Goal: Task Accomplishment & Management: Complete application form

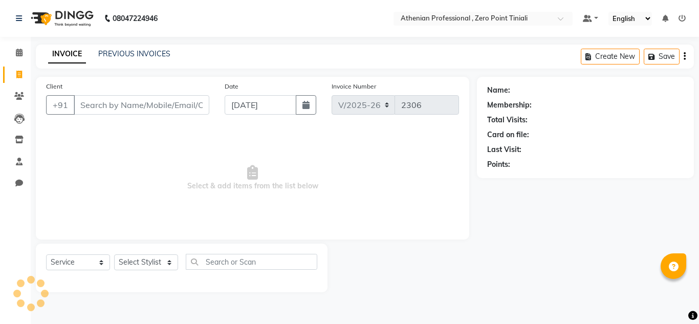
select select "8300"
select select "service"
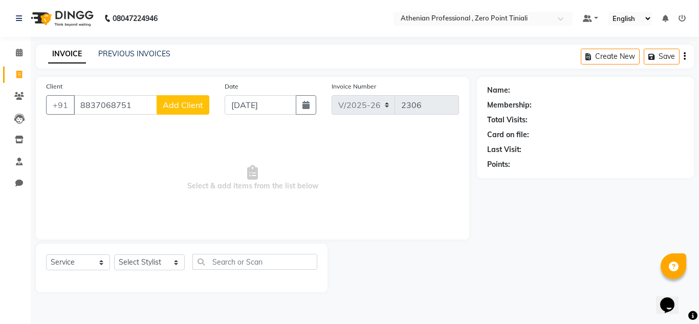
type input "8837068751"
click at [196, 103] on span "Add Client" at bounding box center [183, 105] width 40 height 10
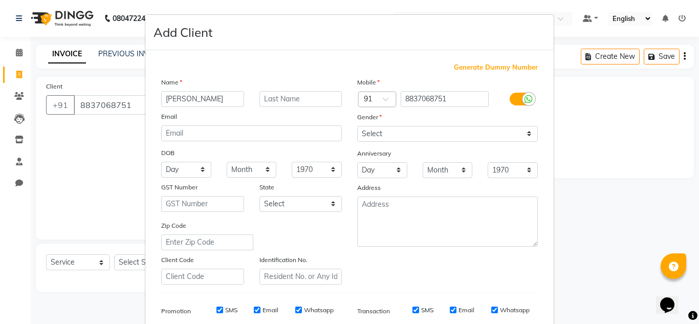
type input "[PERSON_NAME]"
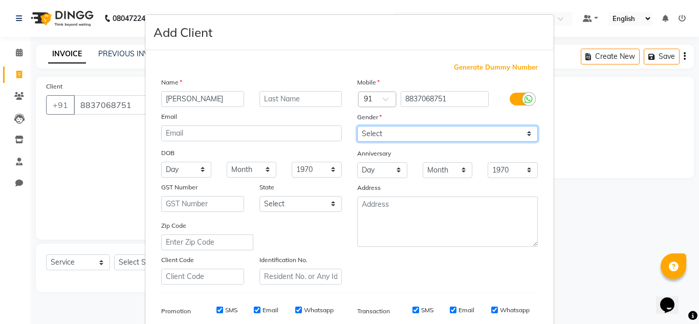
click at [460, 135] on select "Select [DEMOGRAPHIC_DATA] [DEMOGRAPHIC_DATA] Other Prefer Not To Say" at bounding box center [447, 134] width 181 height 16
select select "[DEMOGRAPHIC_DATA]"
click at [357, 126] on select "Select [DEMOGRAPHIC_DATA] [DEMOGRAPHIC_DATA] Other Prefer Not To Say" at bounding box center [447, 134] width 181 height 16
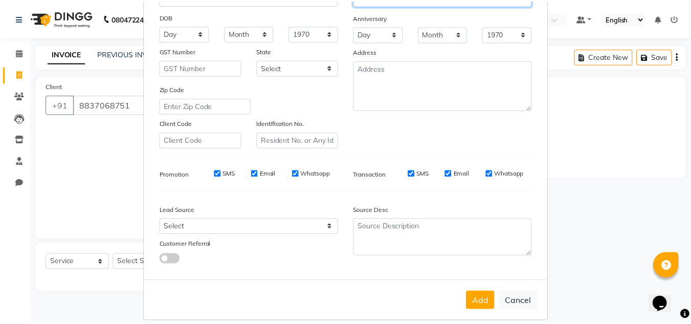
scroll to position [148, 0]
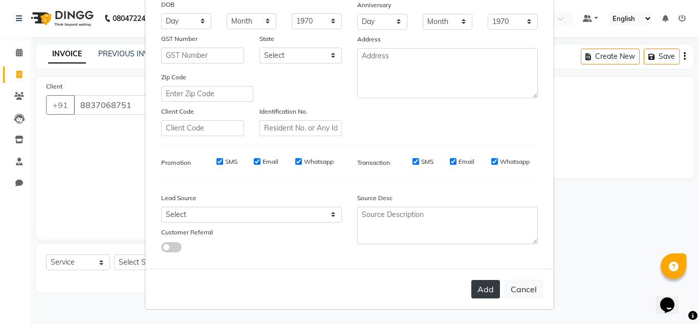
click at [479, 291] on button "Add" at bounding box center [485, 289] width 29 height 18
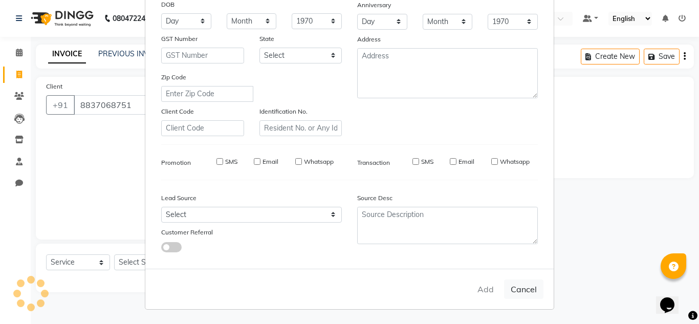
select select
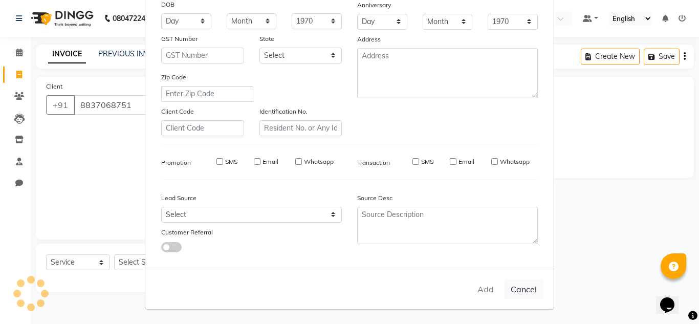
select select
checkbox input "false"
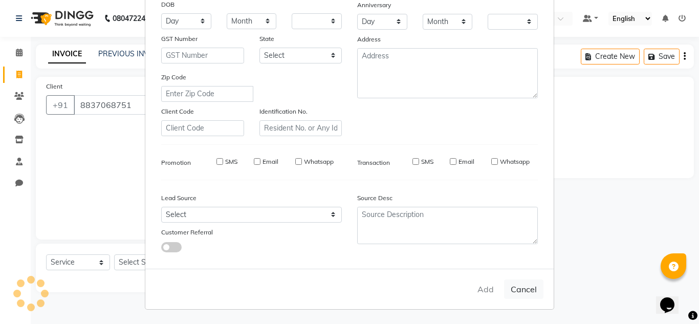
checkbox input "false"
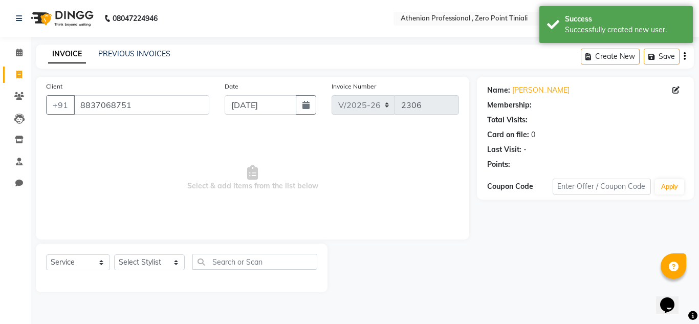
select select "1: Object"
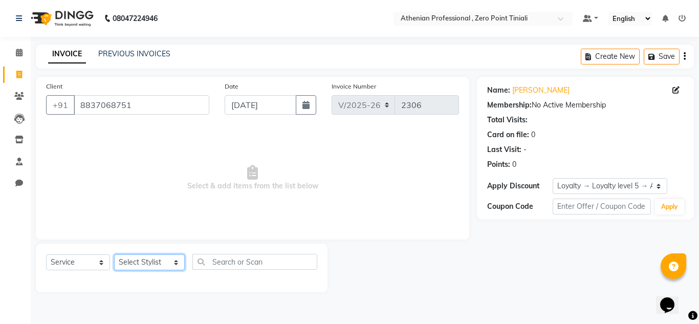
click at [133, 265] on select "Select Stylist [PERSON_NAME][MEDICAL_DATA] Admin [PERSON_NAME] BIHAM LINDUM NEM…" at bounding box center [149, 262] width 71 height 16
select select "80048"
click at [114, 254] on select "Select Stylist [PERSON_NAME][MEDICAL_DATA] Admin [PERSON_NAME] BIHAM LINDUM NEM…" at bounding box center [149, 262] width 71 height 16
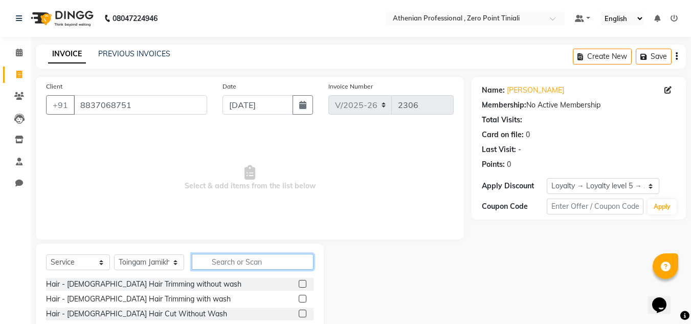
click at [231, 266] on input "text" at bounding box center [253, 262] width 122 height 16
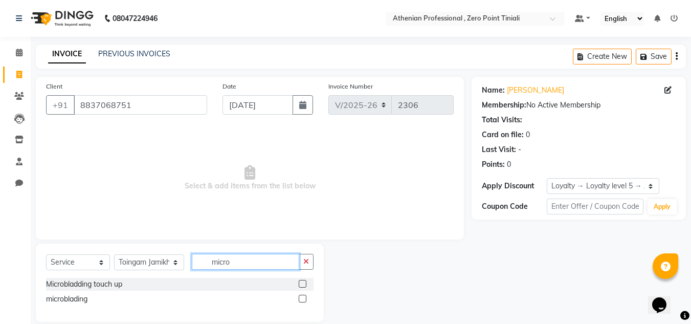
scroll to position [13, 0]
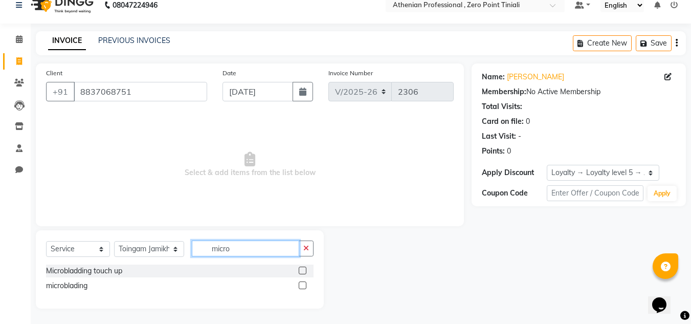
type input "micro"
click at [304, 288] on label at bounding box center [303, 285] width 8 height 8
click at [304, 288] on input "checkbox" at bounding box center [302, 285] width 7 height 7
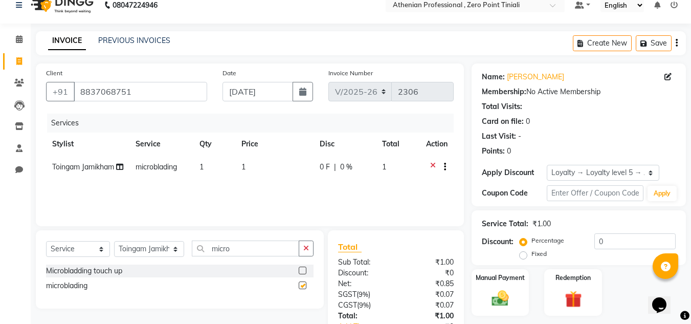
checkbox input "false"
click at [433, 166] on icon at bounding box center [433, 168] width 6 height 13
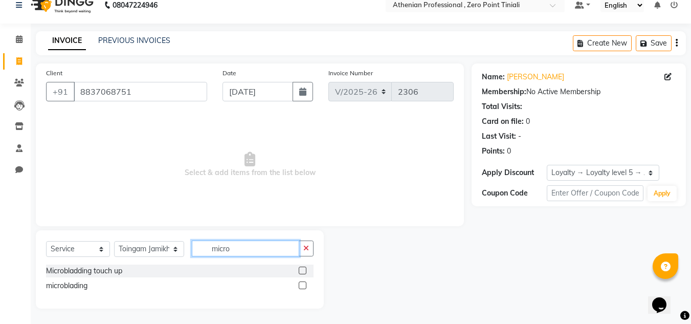
click at [234, 246] on input "micro" at bounding box center [245, 248] width 107 height 16
type input "m"
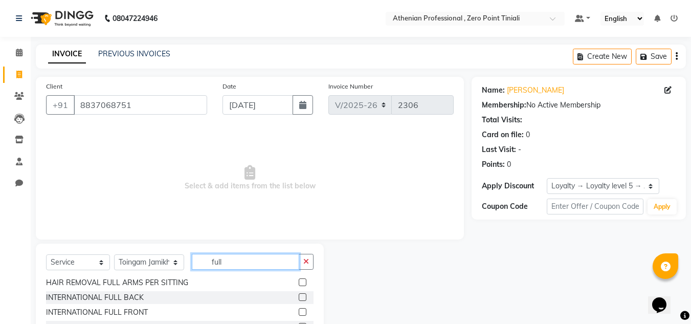
scroll to position [86, 0]
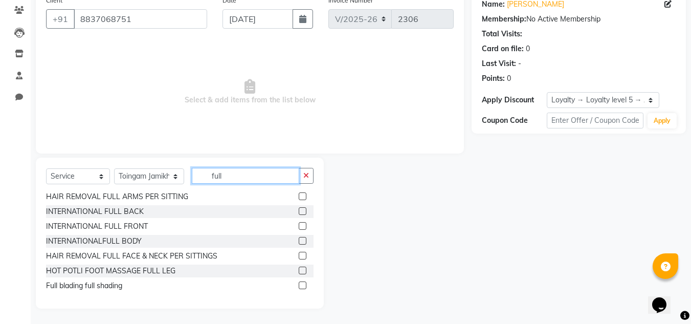
type input "full"
click at [299, 289] on label at bounding box center [303, 285] width 8 height 8
click at [299, 289] on input "checkbox" at bounding box center [302, 285] width 7 height 7
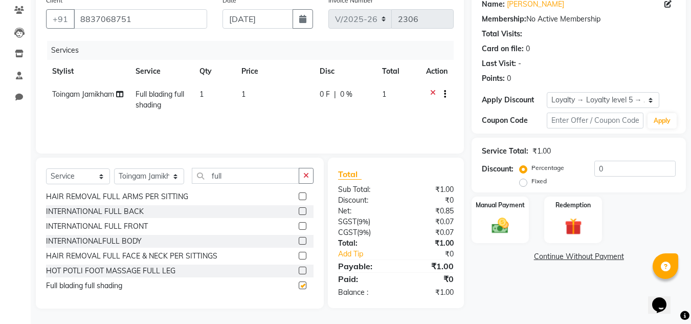
checkbox input "false"
click at [247, 96] on td "1" at bounding box center [274, 100] width 78 height 34
select select "80048"
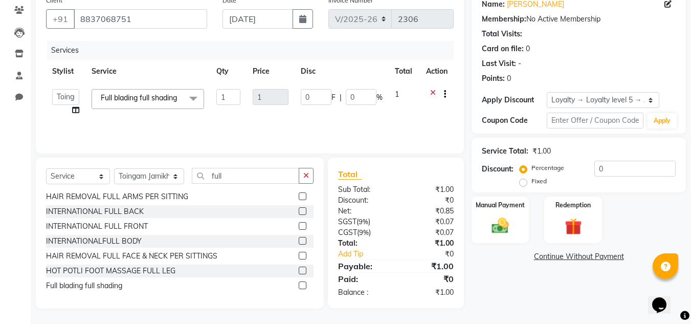
click at [157, 103] on span "Full blading full shading x" at bounding box center [141, 98] width 86 height 11
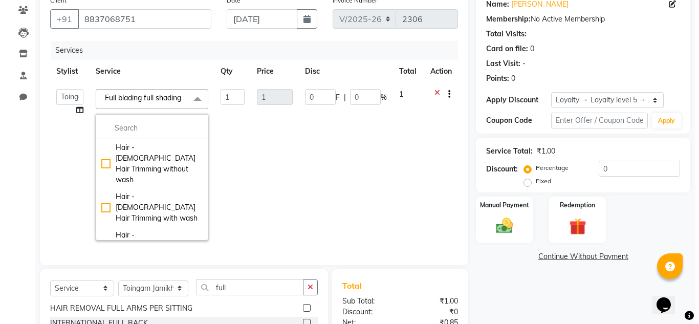
scroll to position [0, 0]
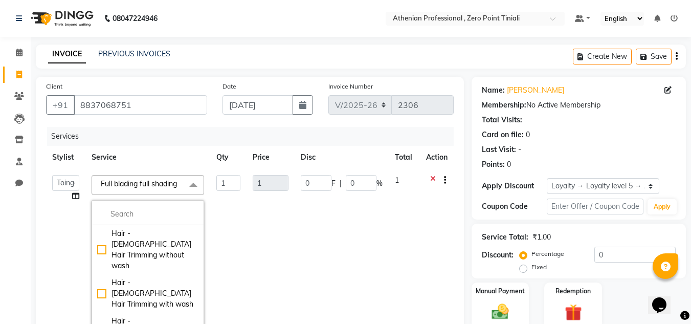
click at [678, 17] on ul "Default Panel My Panel English ENGLISH Español العربية मराठी हिंदी ગુજરાતી தமிழ…" at bounding box center [626, 19] width 113 height 14
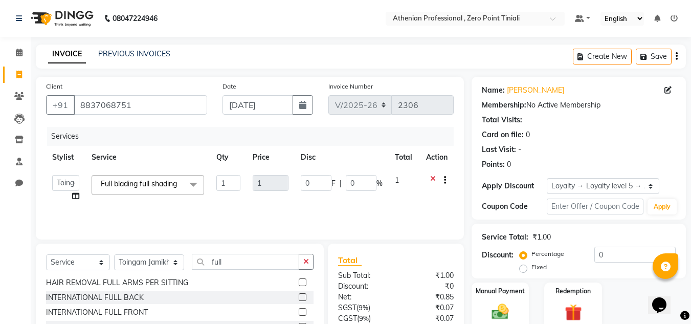
click at [675, 19] on icon at bounding box center [674, 18] width 7 height 7
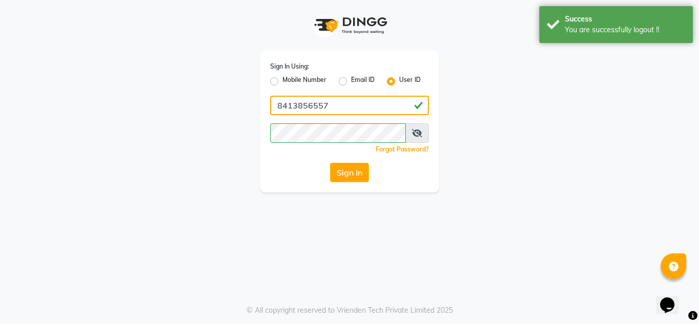
click at [341, 112] on input "8413856557" at bounding box center [349, 105] width 159 height 19
type input "[DEMOGRAPHIC_DATA]"
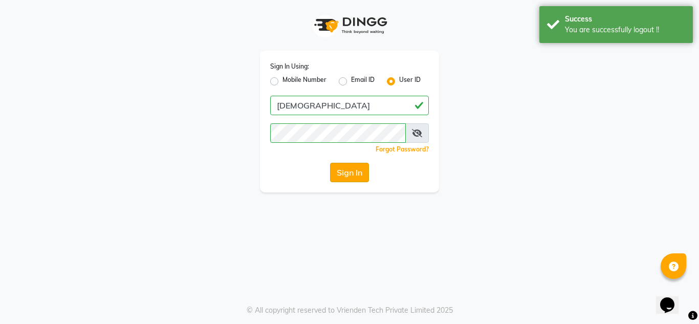
click at [351, 175] on button "Sign In" at bounding box center [349, 172] width 39 height 19
